Goal: Transaction & Acquisition: Purchase product/service

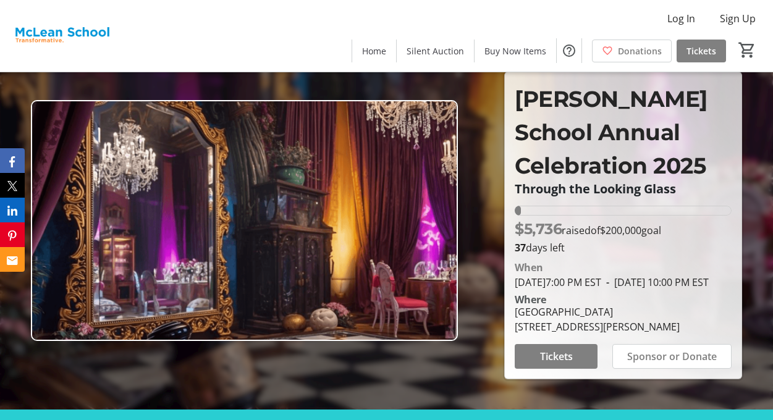
scroll to position [4, 0]
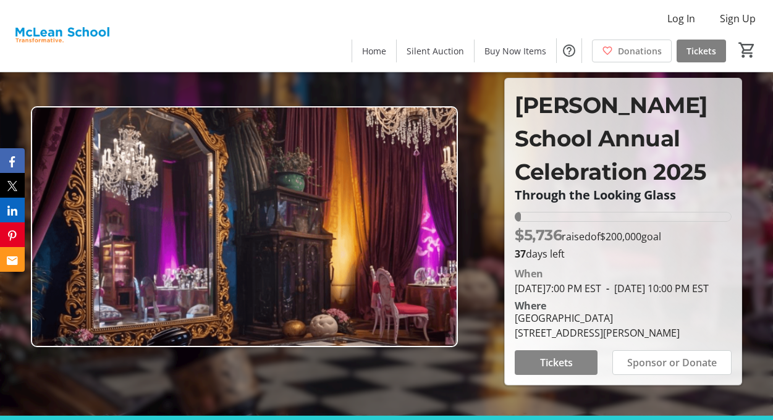
click at [552, 370] on span "Tickets" at bounding box center [556, 362] width 33 height 15
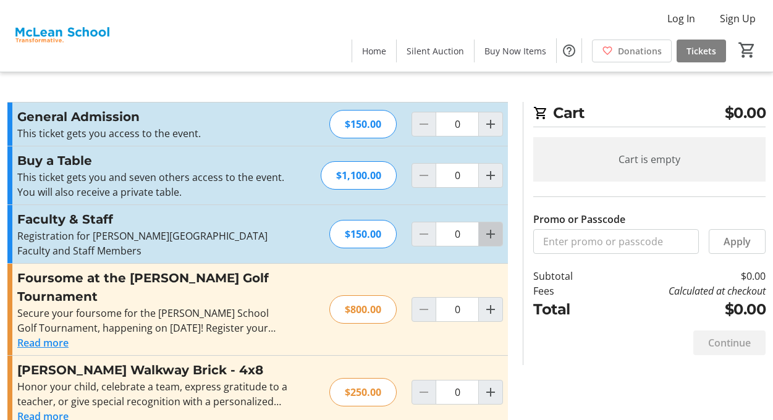
click at [490, 227] on mat-icon "Increment by one" at bounding box center [490, 234] width 15 height 15
type input "1"
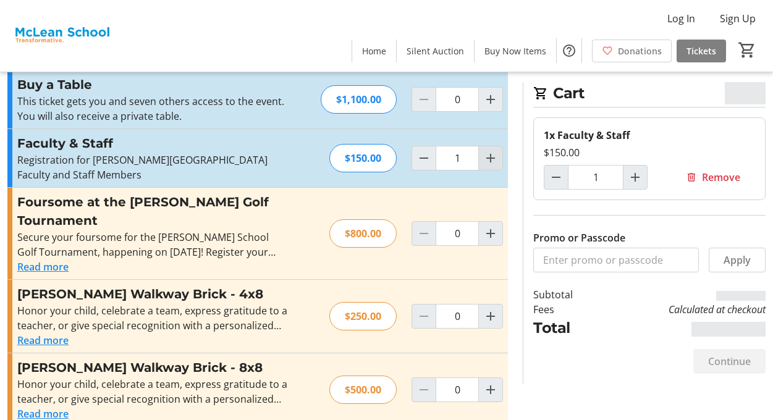
scroll to position [82, 0]
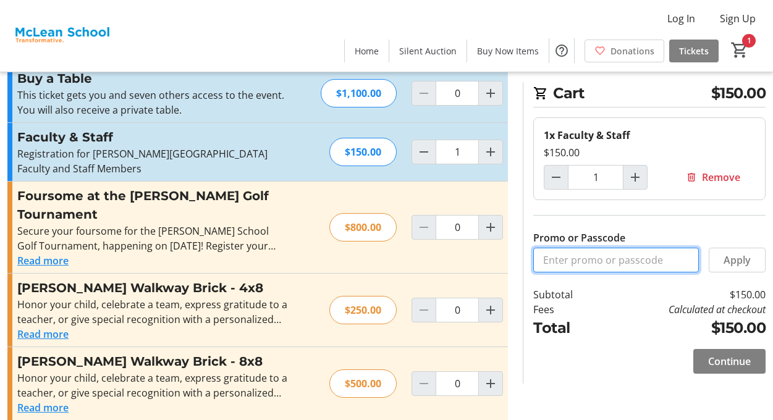
click at [571, 262] on input "Promo or Passcode" at bounding box center [616, 260] width 166 height 25
type input "community"
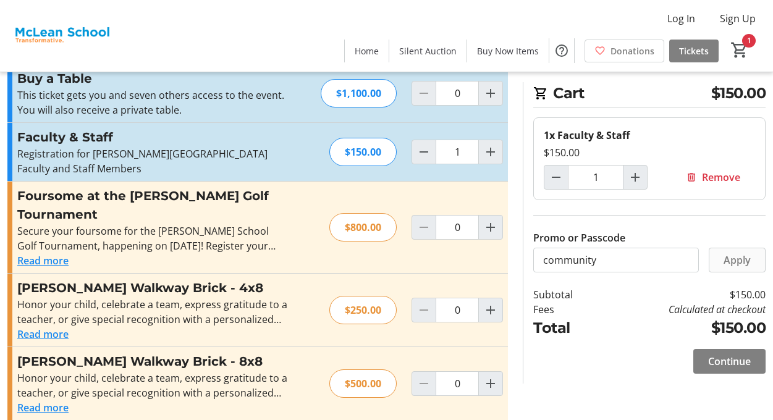
click at [725, 271] on span at bounding box center [737, 260] width 56 height 30
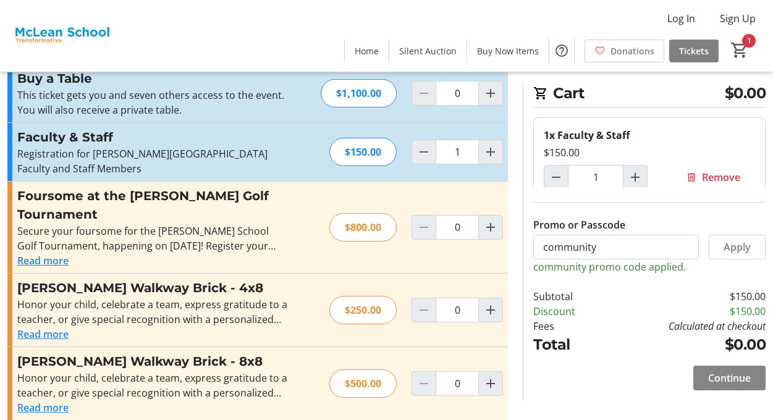
click at [718, 387] on span at bounding box center [729, 378] width 72 height 30
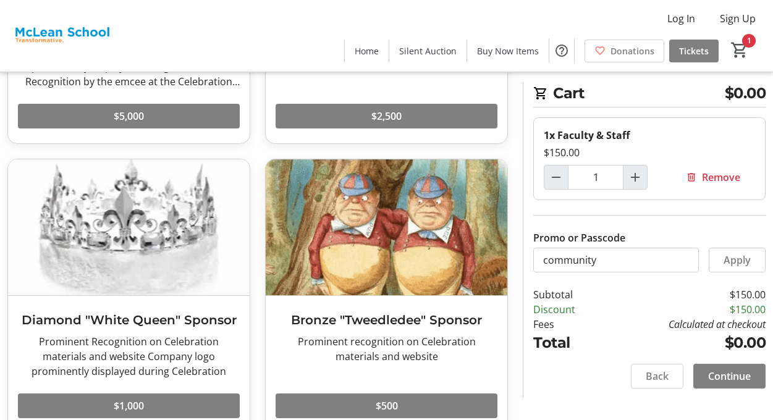
scroll to position [603, 0]
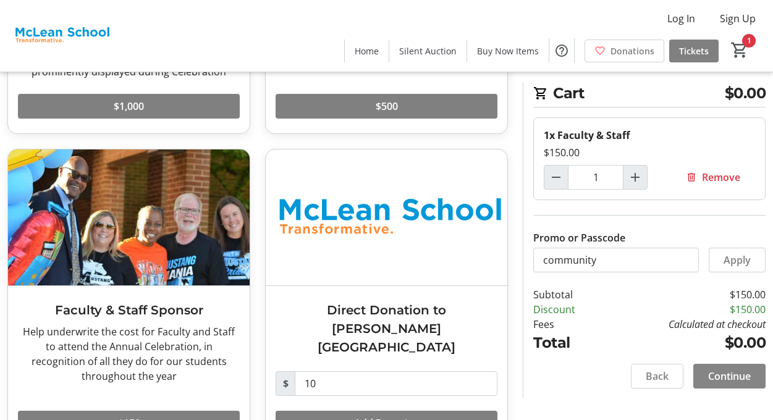
click at [715, 382] on span "Continue" at bounding box center [729, 376] width 43 height 15
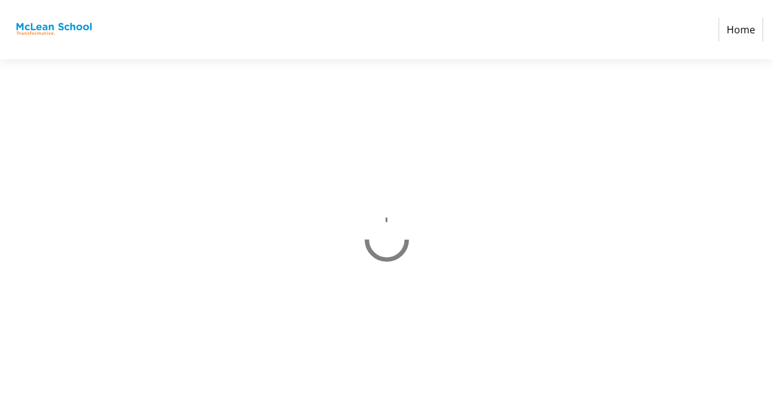
select select
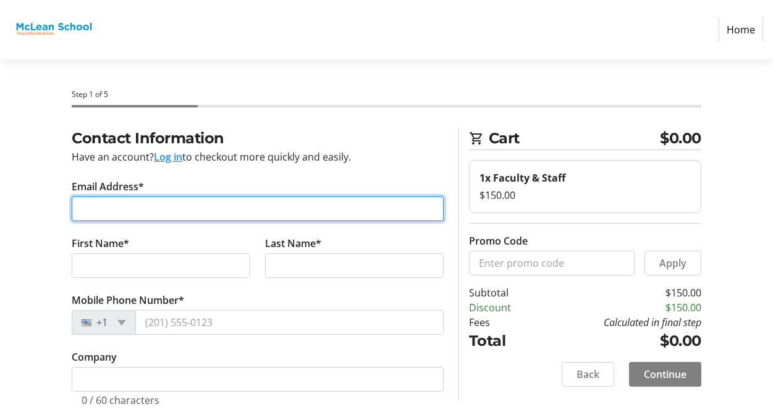
click at [258, 199] on input "Email Address*" at bounding box center [258, 208] width 372 height 25
type input "[EMAIL_ADDRESS][DOMAIN_NAME]"
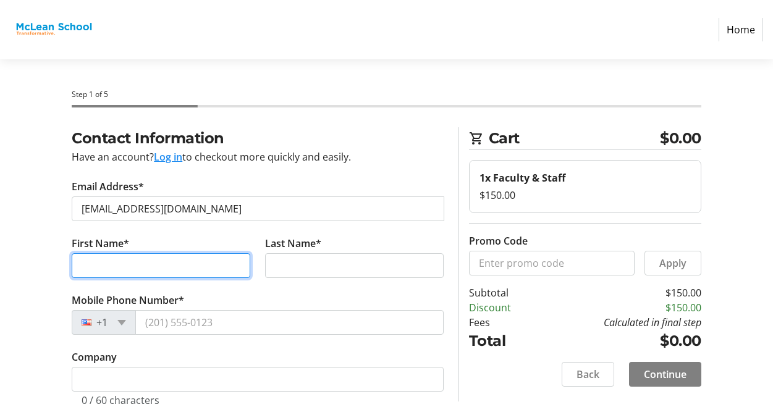
type input "[PERSON_NAME]"
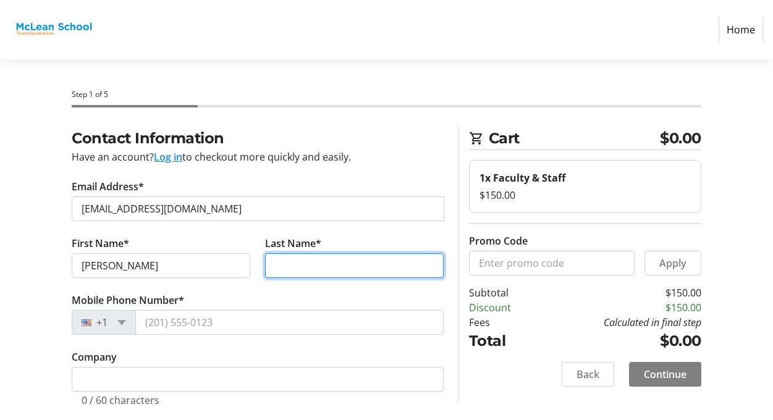
type input "[PERSON_NAME]"
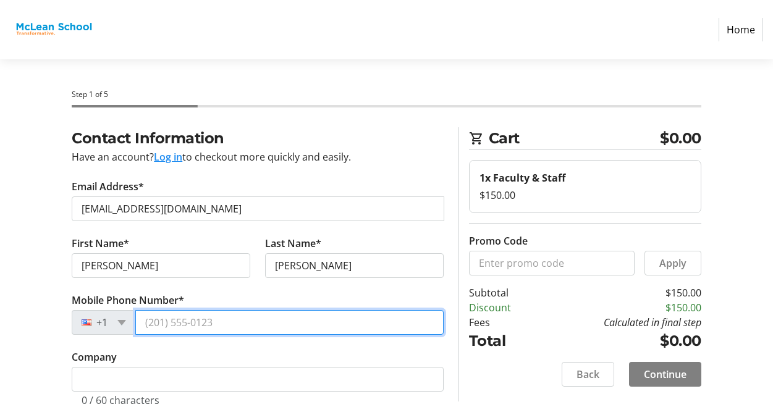
type input "[PHONE_NUMBER]"
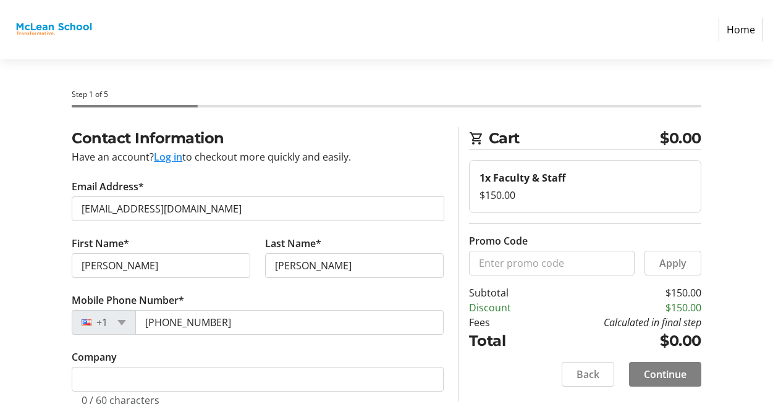
type input "1507 Dockside Dr"
type input "[PERSON_NAME]"
type input "21701"
select select "US"
select select "MD"
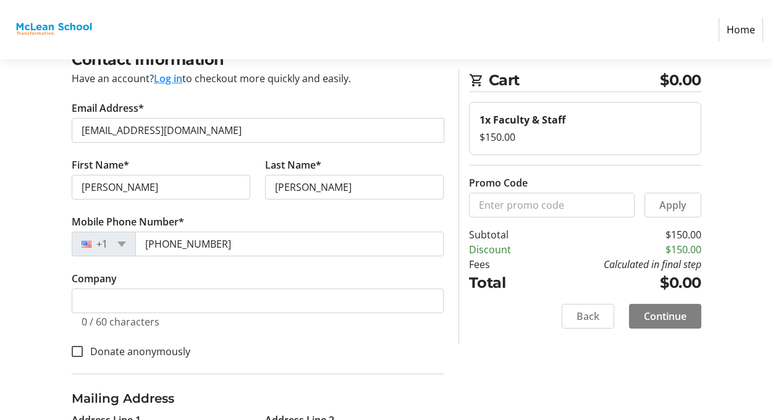
scroll to position [206, 0]
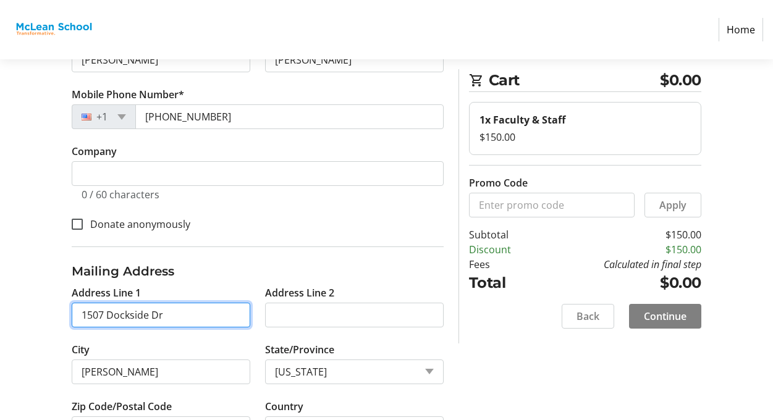
click at [182, 319] on input "1507 Dockside Dr" at bounding box center [161, 315] width 178 height 25
click at [182, 319] on input "1507 Dockside Dr" at bounding box center [161, 315] width 179 height 25
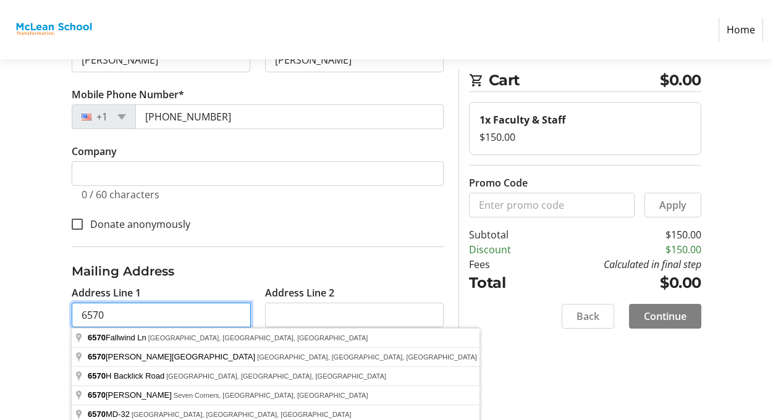
type input "[STREET_ADDRESS][PERSON_NAME]"
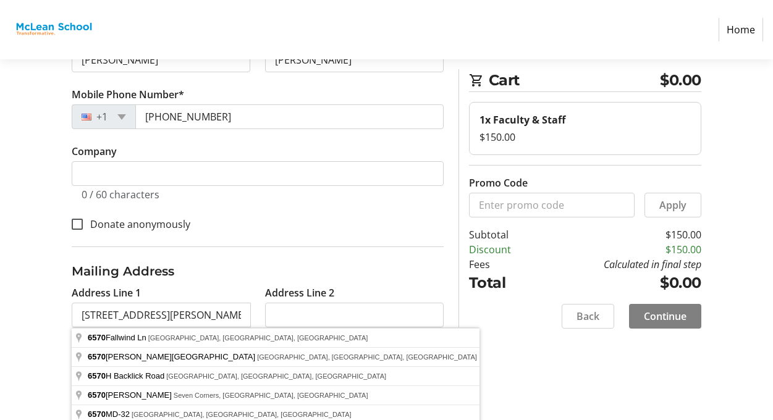
click at [250, 256] on fieldset "Mailing Address Address Line 1 6570 [PERSON_NAME] Way Address Line 2 City [GEOG…" at bounding box center [258, 350] width 372 height 209
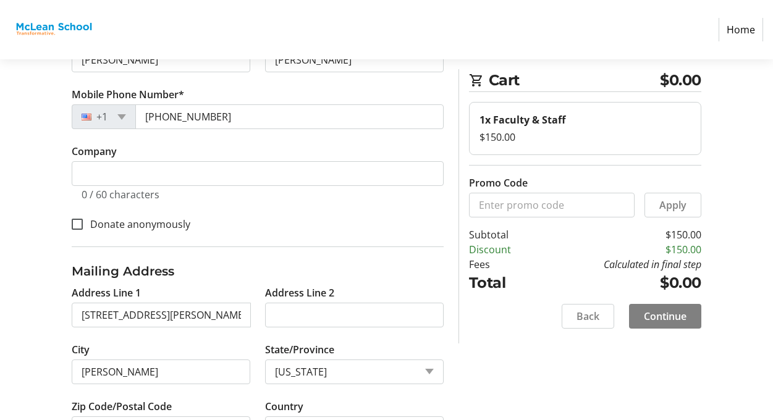
scroll to position [256, 0]
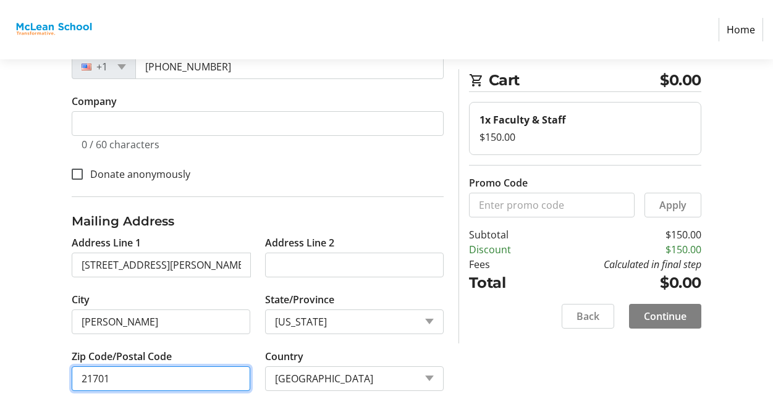
click at [158, 375] on input "21701" at bounding box center [161, 378] width 178 height 25
type input "21703"
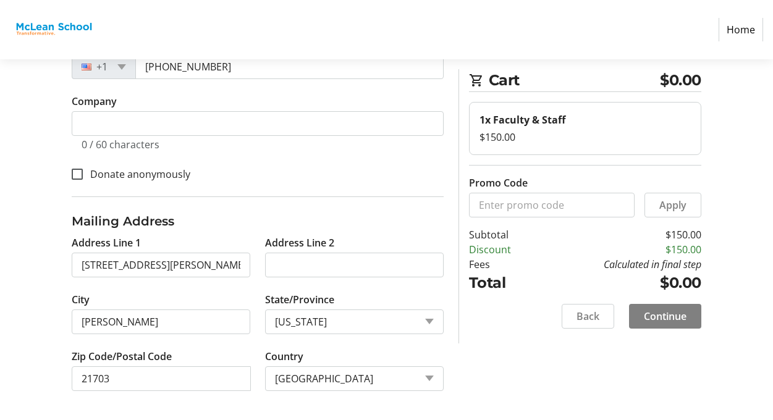
click at [527, 370] on div "Contact Information Have an account? Log in to checkout more quickly and easily…" at bounding box center [386, 146] width 773 height 549
click at [683, 310] on span "Continue" at bounding box center [665, 316] width 43 height 15
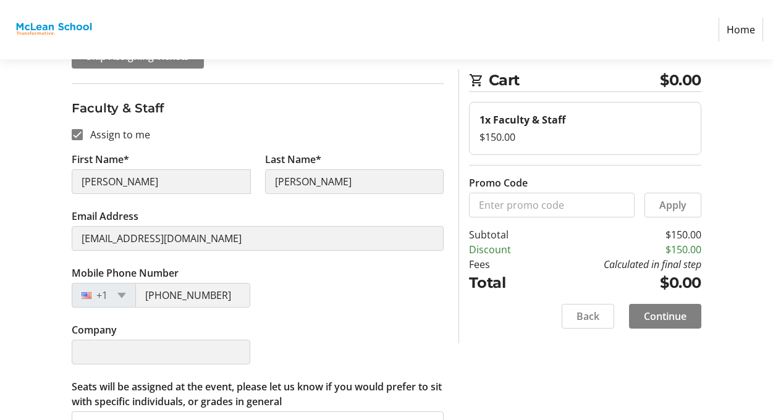
scroll to position [201, 0]
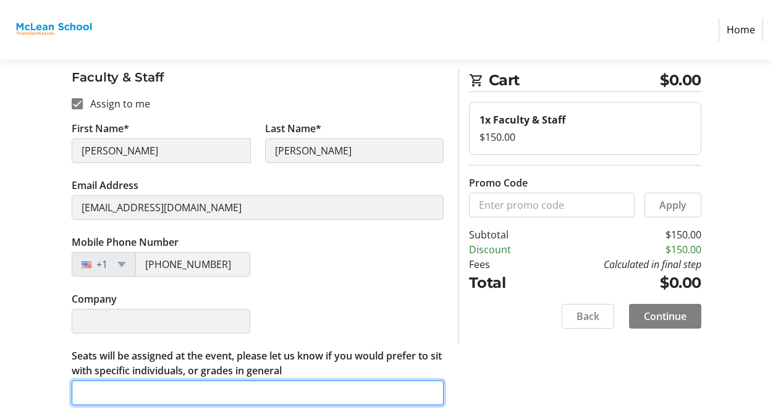
click at [266, 405] on input "Seats will be assigned at the event, please let us know if you would prefer to …" at bounding box center [258, 392] width 372 height 25
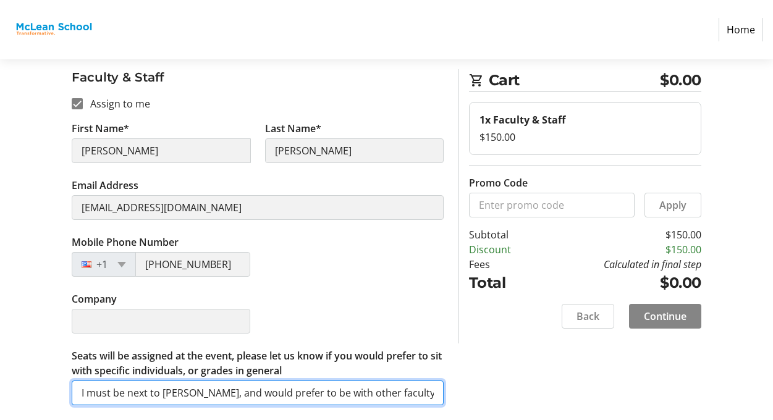
type input "I must be next to [PERSON_NAME], and would prefer to be with other faculty."
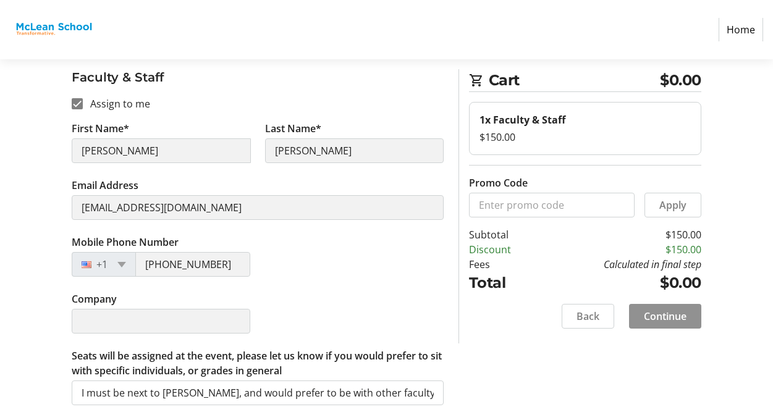
click at [682, 312] on span "Continue" at bounding box center [665, 316] width 43 height 15
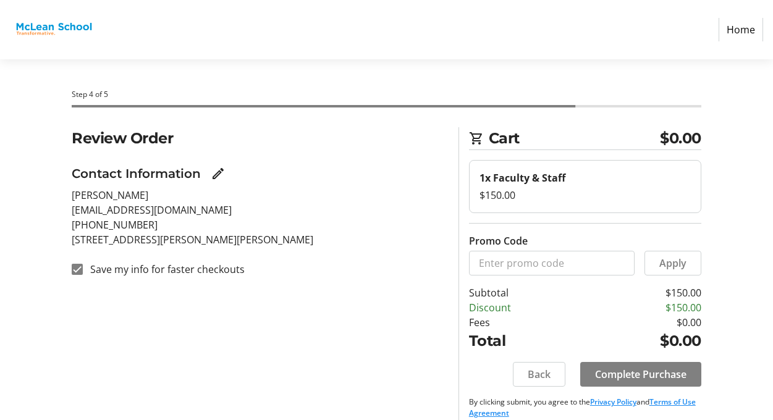
scroll to position [14, 0]
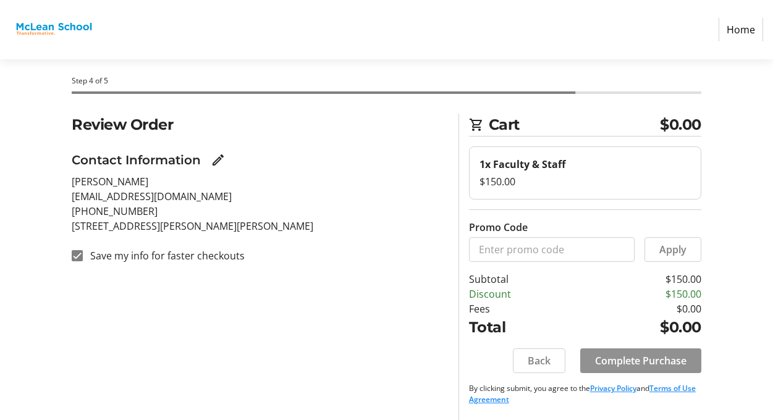
click at [666, 358] on span "Complete Purchase" at bounding box center [640, 360] width 91 height 15
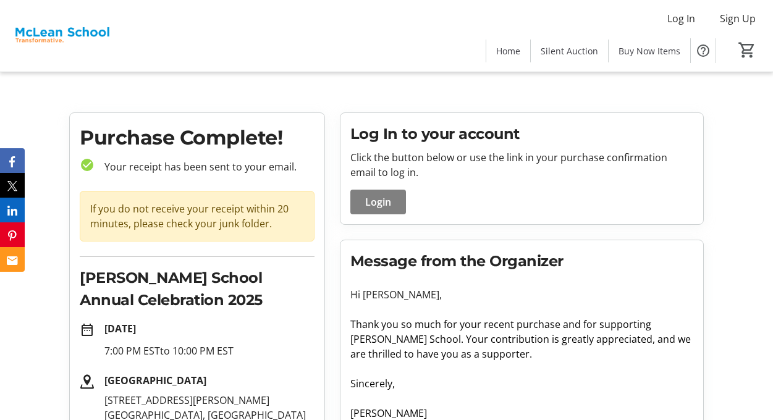
scroll to position [175, 0]
